Goal: Check status: Check status

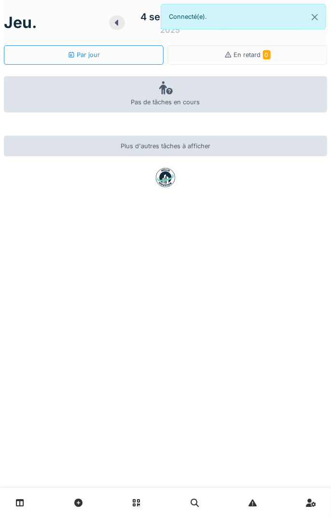
click at [191, 22] on div "Connecté(e)." at bounding box center [244, 17] width 166 height 26
click at [315, 15] on button "Close" at bounding box center [315, 17] width 22 height 26
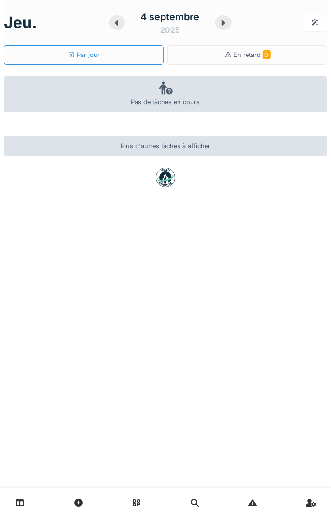
click at [309, 15] on div at bounding box center [315, 23] width 24 height 18
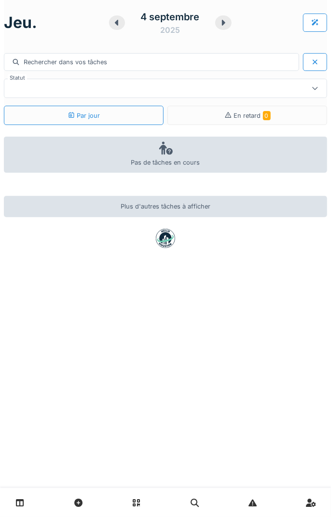
click at [116, 22] on icon at bounding box center [116, 23] width 3 height 6
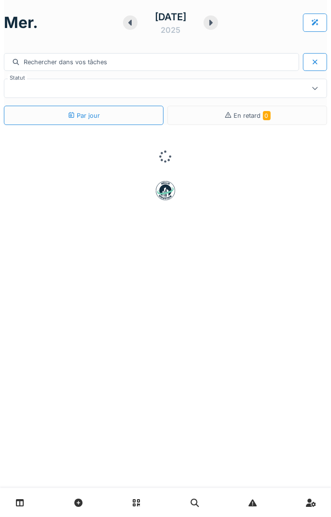
click at [129, 22] on icon at bounding box center [130, 23] width 3 height 6
click at [126, 21] on icon at bounding box center [131, 23] width 10 height 8
click at [128, 22] on icon at bounding box center [129, 23] width 3 height 6
click at [126, 317] on div "dim. 31 août 2025 Rechercher dans vos tâches Statut Par jour En retard 0" at bounding box center [165, 258] width 331 height 517
click at [128, 331] on div "dim. 31 août 2025 Rechercher dans vos tâches Statut Par jour En retard 0" at bounding box center [165, 258] width 331 height 517
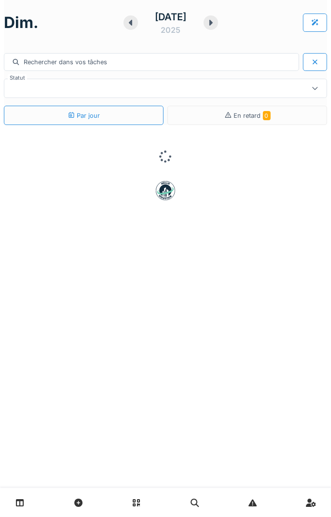
click at [127, 324] on div "dim. 31 août 2025 Rechercher dans vos tâches Statut Par jour En retard 0" at bounding box center [165, 258] width 331 height 517
click at [312, 70] on div at bounding box center [315, 62] width 24 height 18
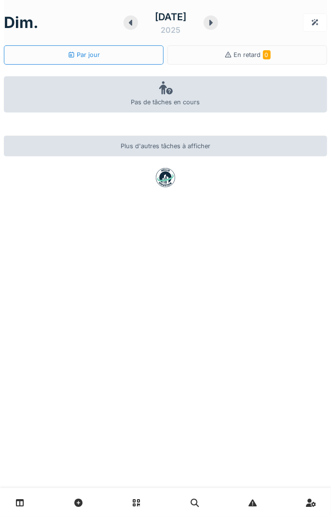
click at [316, 22] on div at bounding box center [316, 22] width 8 height 9
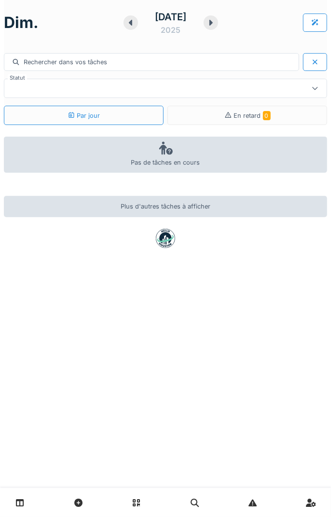
click at [41, 324] on div "dim. 31 août 2025 Rechercher dans vos tâches Statut Par jour En retard 0 Pas de…" at bounding box center [165, 258] width 331 height 517
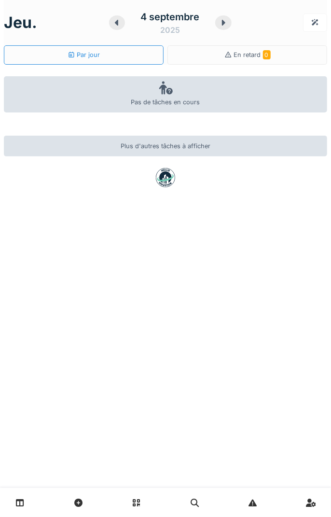
click at [27, 21] on h1 "jeu." at bounding box center [20, 23] width 33 height 18
click at [115, 21] on icon at bounding box center [117, 23] width 10 height 8
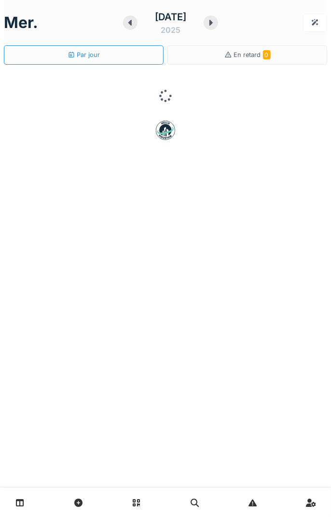
click at [129, 22] on icon at bounding box center [130, 23] width 3 height 6
click at [125, 22] on icon at bounding box center [130, 23] width 10 height 8
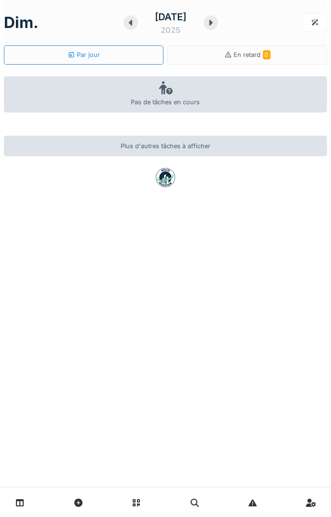
click at [129, 22] on icon at bounding box center [130, 23] width 3 height 6
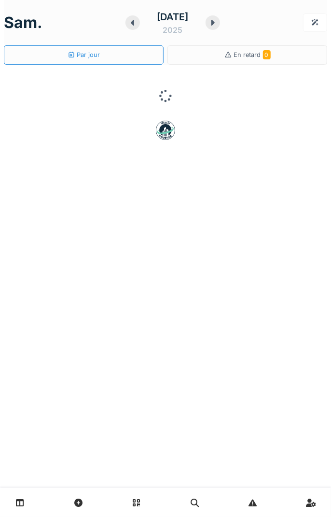
click at [131, 22] on icon at bounding box center [132, 23] width 3 height 6
click at [129, 19] on icon at bounding box center [131, 23] width 10 height 8
click at [128, 22] on icon at bounding box center [129, 23] width 3 height 6
click at [128, 19] on icon at bounding box center [131, 23] width 10 height 8
click at [129, 22] on icon at bounding box center [130, 23] width 3 height 6
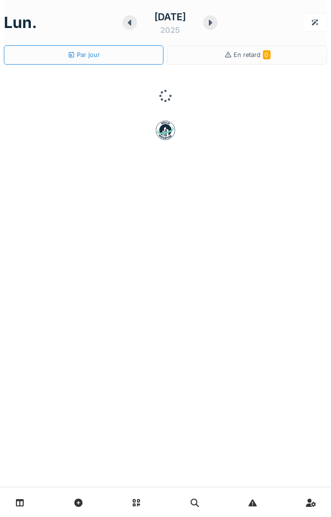
click at [194, 25] on div "[DATE]" at bounding box center [170, 23] width 50 height 26
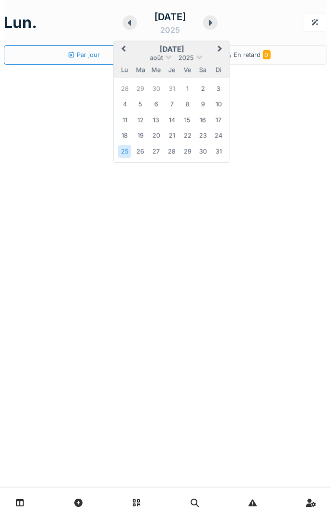
click at [213, 22] on icon at bounding box center [210, 23] width 3 height 6
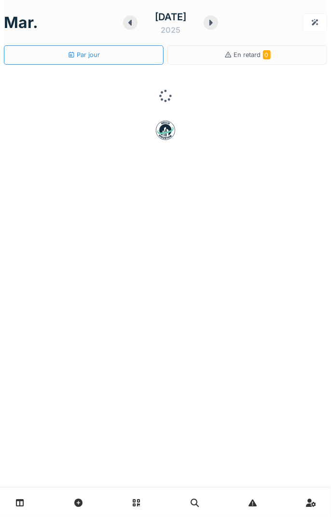
click at [213, 22] on icon at bounding box center [211, 23] width 3 height 6
click at [215, 23] on icon at bounding box center [211, 23] width 10 height 8
click at [213, 25] on icon at bounding box center [211, 23] width 3 height 6
click at [215, 22] on icon at bounding box center [213, 23] width 3 height 6
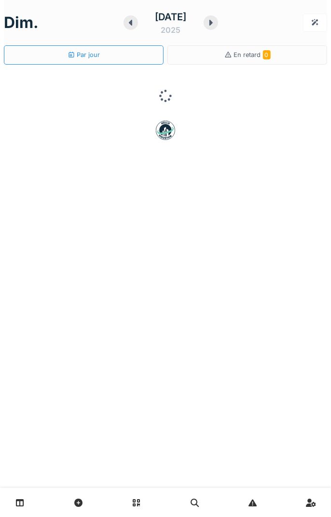
click at [213, 22] on icon at bounding box center [211, 23] width 3 height 6
click at [196, 22] on div "[DATE]" at bounding box center [171, 23] width 50 height 26
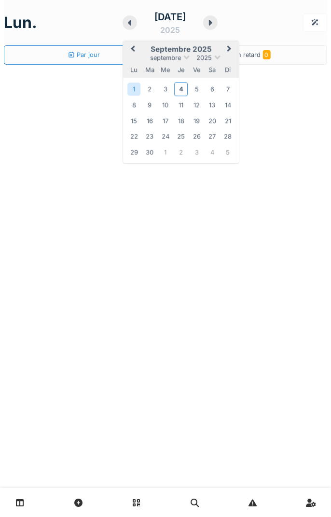
click at [215, 23] on icon at bounding box center [211, 23] width 10 height 8
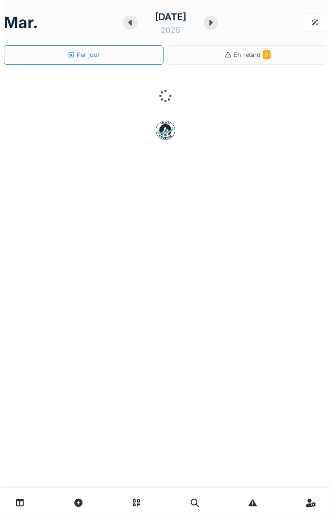
click at [218, 22] on div at bounding box center [211, 22] width 14 height 14
click at [216, 23] on icon at bounding box center [211, 23] width 10 height 8
click at [115, 27] on div at bounding box center [117, 22] width 16 height 14
